Goal: Task Accomplishment & Management: Manage account settings

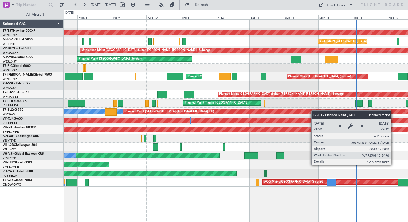
click at [315, 113] on div "Planned Maint [GEOGRAPHIC_DATA] (Seletar) Planned Maint AOG Maint [GEOGRAPHIC_D…" at bounding box center [235, 103] width 344 height 167
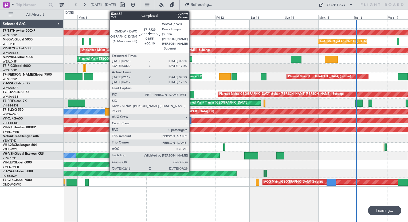
click at [192, 95] on div at bounding box center [189, 94] width 10 height 7
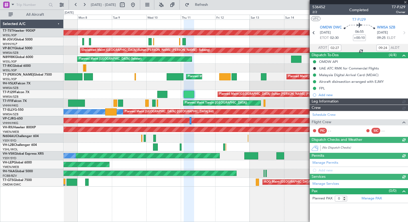
type input "[PERSON_NAME] (KYA)"
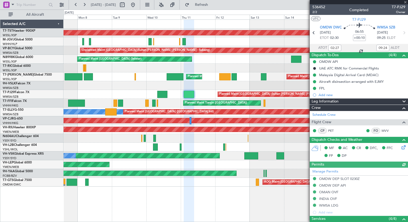
drag, startPoint x: 328, startPoint y: 6, endPoint x: 312, endPoint y: 6, distance: 15.2
click at [312, 6] on div "536452 2/2 Completed T7-PJ29 Owner" at bounding box center [358, 9] width 98 height 11
drag, startPoint x: 312, startPoint y: 6, endPoint x: 320, endPoint y: 6, distance: 8.5
click at [320, 6] on div "536452 2/2 Completed T7-PJ29 Owner" at bounding box center [358, 9] width 98 height 11
click at [320, 6] on span "536452" at bounding box center [318, 7] width 13 height 6
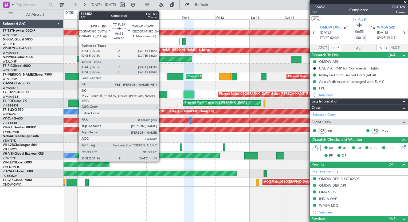
click at [161, 93] on div at bounding box center [162, 94] width 10 height 7
click at [164, 93] on div at bounding box center [162, 94] width 10 height 7
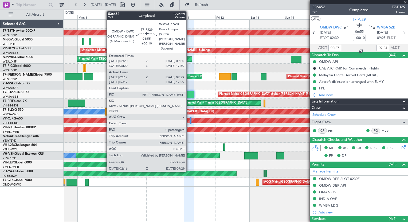
type input "08:06"
type input "14:33"
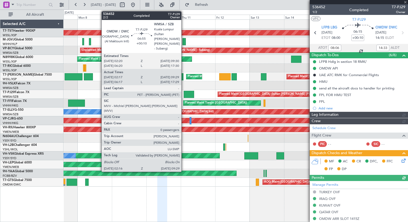
type input "[PERSON_NAME] (BTA)"
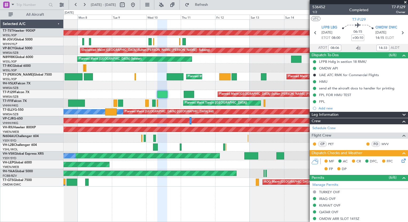
type input "[PERSON_NAME] (BTA)"
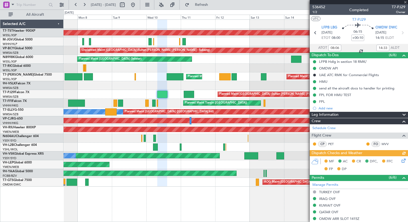
type input "[PERSON_NAME] (BTA)"
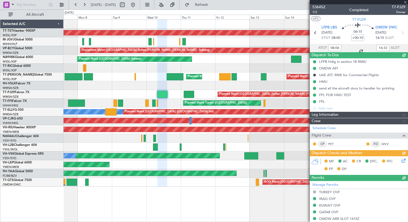
type input "[PERSON_NAME] (BTA)"
